Goal: Information Seeking & Learning: Find specific fact

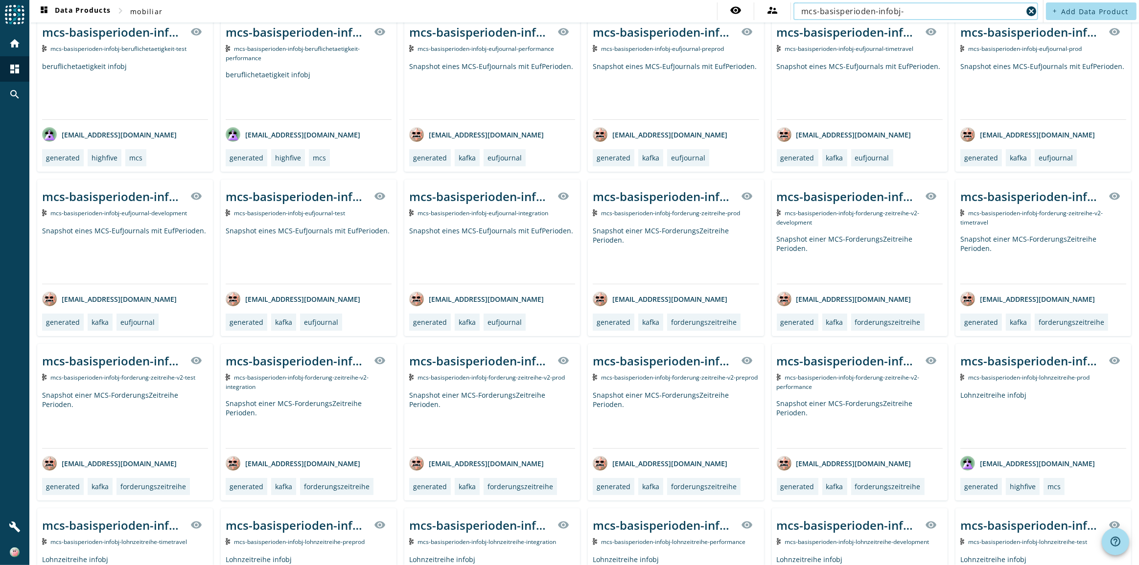
scroll to position [602, 0]
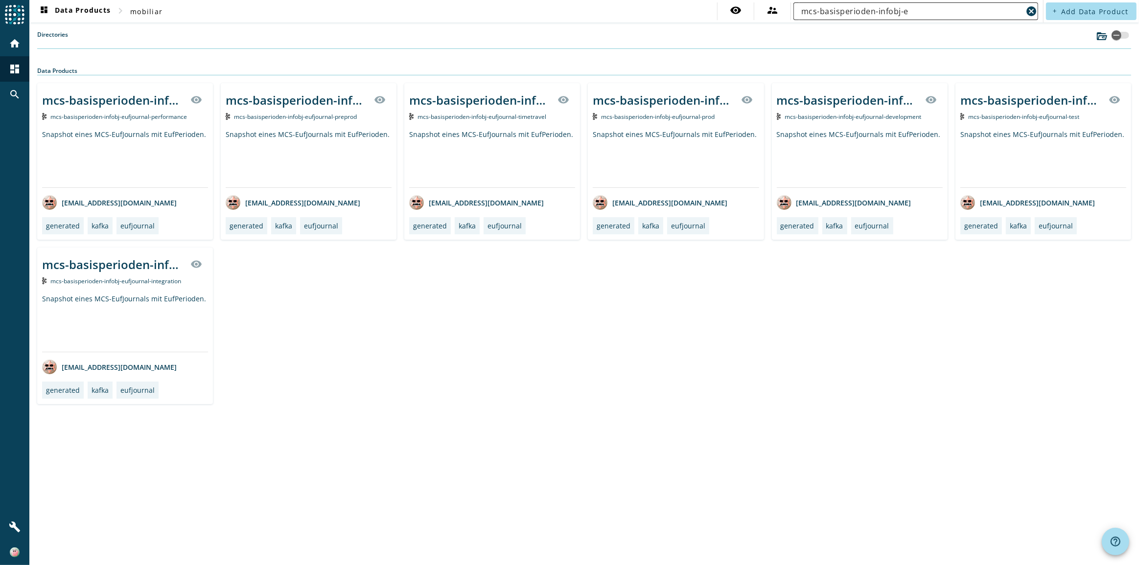
click at [853, 12] on input "mcs-basisperioden-infobj-e" at bounding box center [911, 11] width 221 height 12
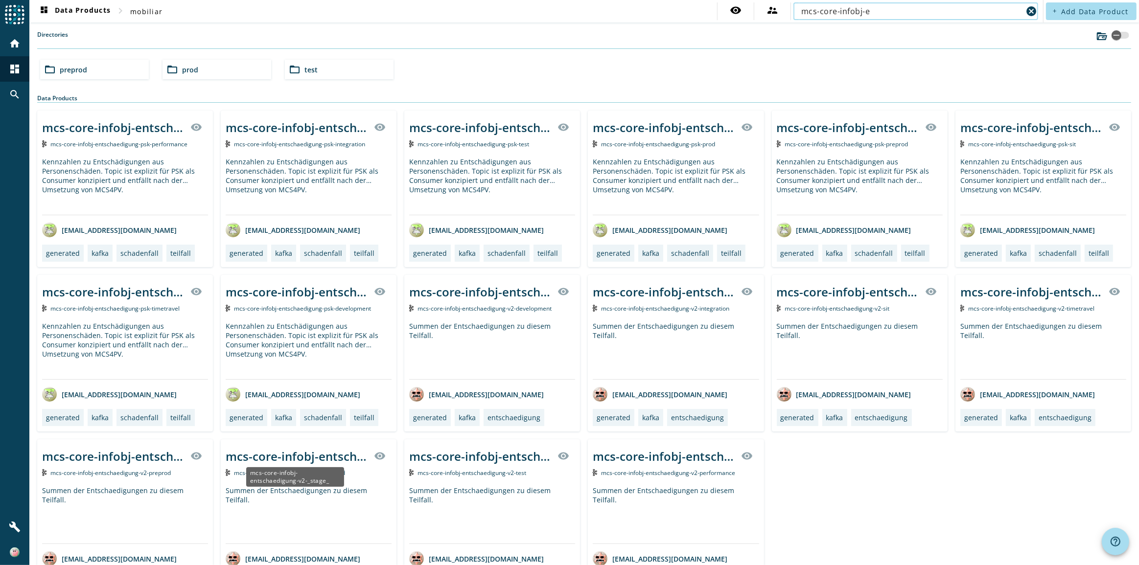
type input "mcs-core-infobj-e"
click at [269, 455] on div "mcs-core-infobj-entschaedigung-v2-_stage_" at bounding box center [297, 456] width 142 height 16
